Goal: Transaction & Acquisition: Purchase product/service

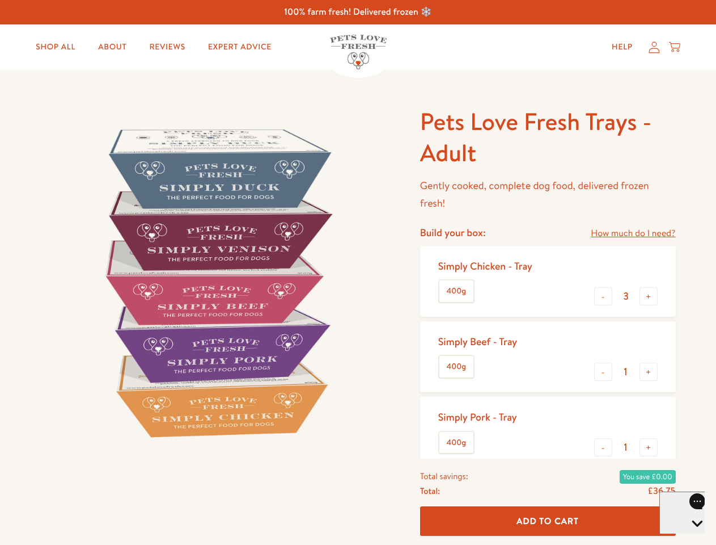
click at [358, 272] on img at bounding box center [217, 282] width 352 height 352
click at [633, 233] on link "How much do I need?" at bounding box center [633, 233] width 85 height 15
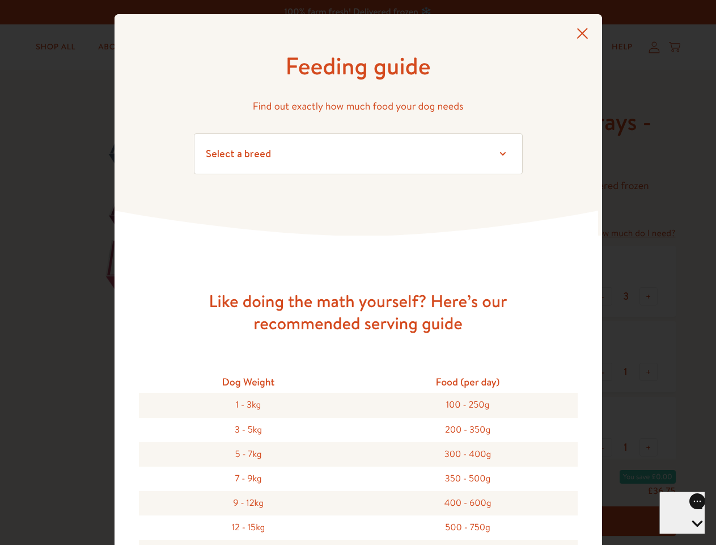
click at [604, 296] on div "Feeding guide Find out exactly how much food your dog needs Select a breed Affe…" at bounding box center [358, 272] width 716 height 545
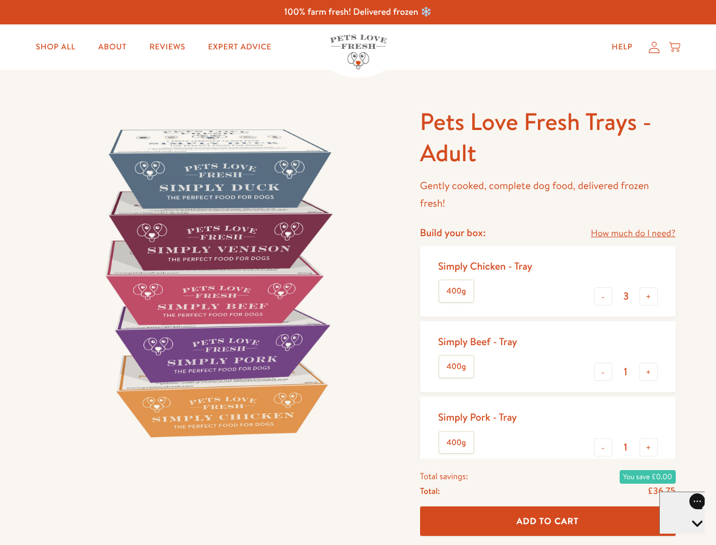
click at [649, 296] on button "+" at bounding box center [649, 296] width 18 height 18
type input "4"
click at [604, 372] on button "-" at bounding box center [603, 371] width 18 height 18
click at [649, 372] on button "+" at bounding box center [649, 371] width 18 height 18
type input "1"
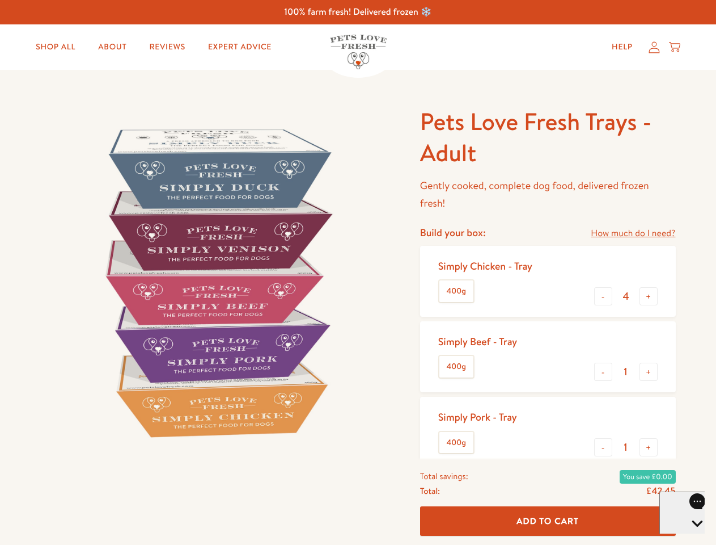
click at [604, 447] on button "-" at bounding box center [603, 447] width 18 height 18
click at [649, 447] on button "+" at bounding box center [649, 447] width 18 height 18
type input "1"
click at [548, 521] on span "Add To Cart" at bounding box center [548, 520] width 62 height 12
click at [692, 537] on icon "Open gorgias live chat" at bounding box center [697, 542] width 11 height 11
